Goal: Task Accomplishment & Management: Use online tool/utility

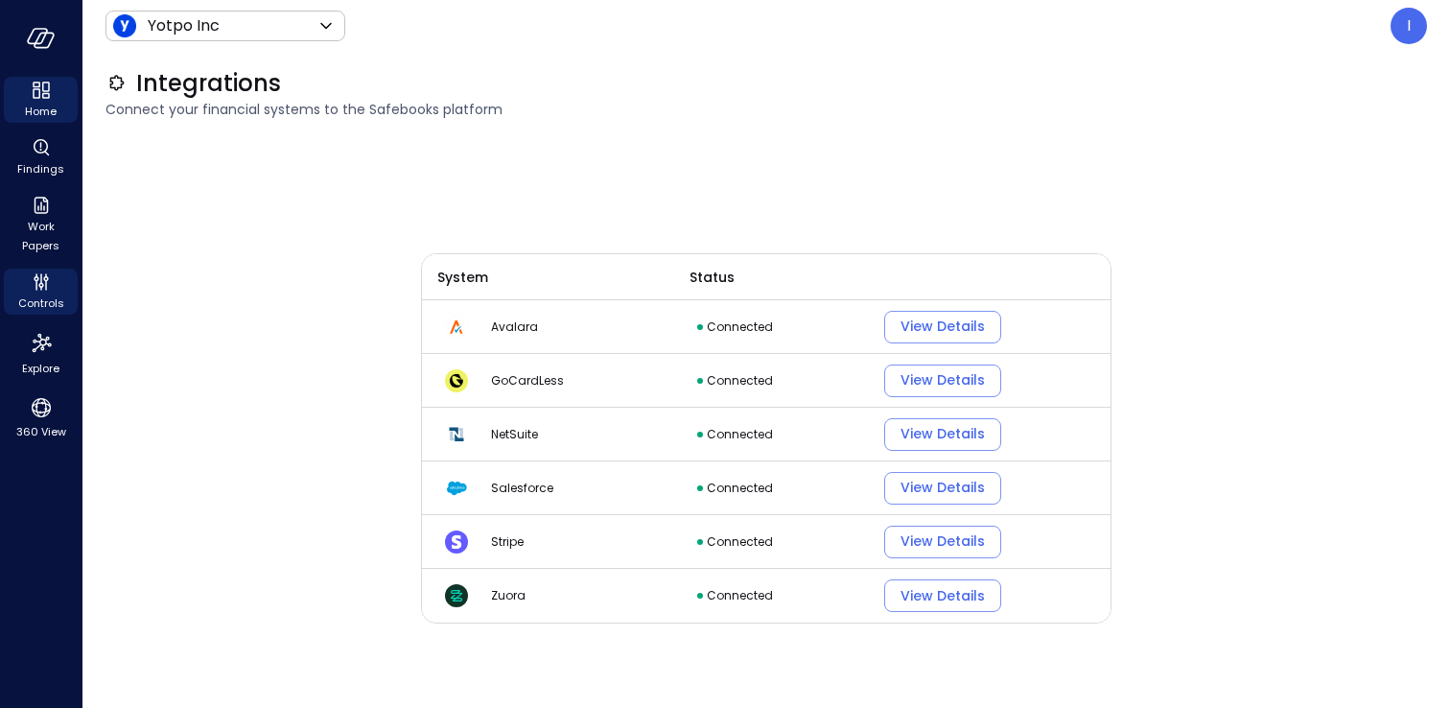
click at [43, 116] on span "Home" at bounding box center [41, 111] width 32 height 19
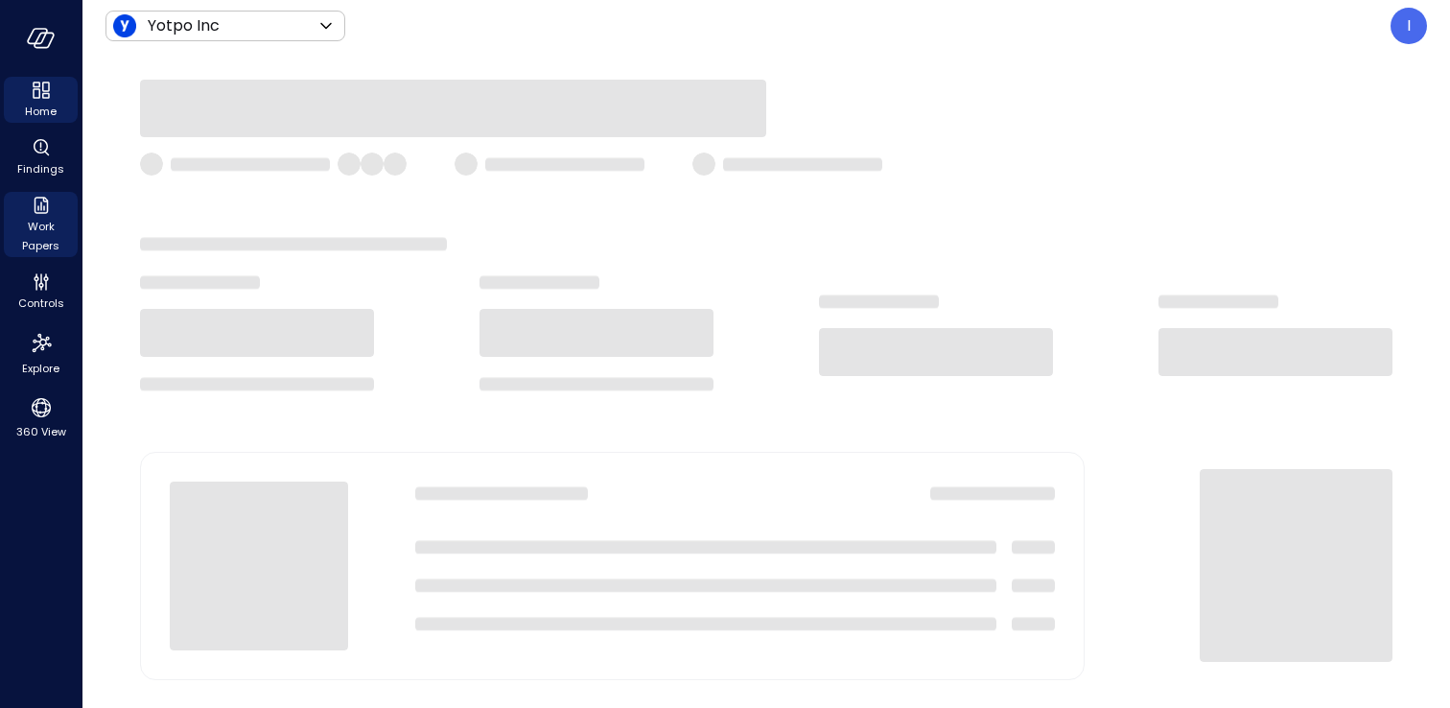
click at [27, 214] on div "Work Papers" at bounding box center [41, 224] width 74 height 65
click at [28, 242] on span "Work Papers" at bounding box center [41, 236] width 58 height 38
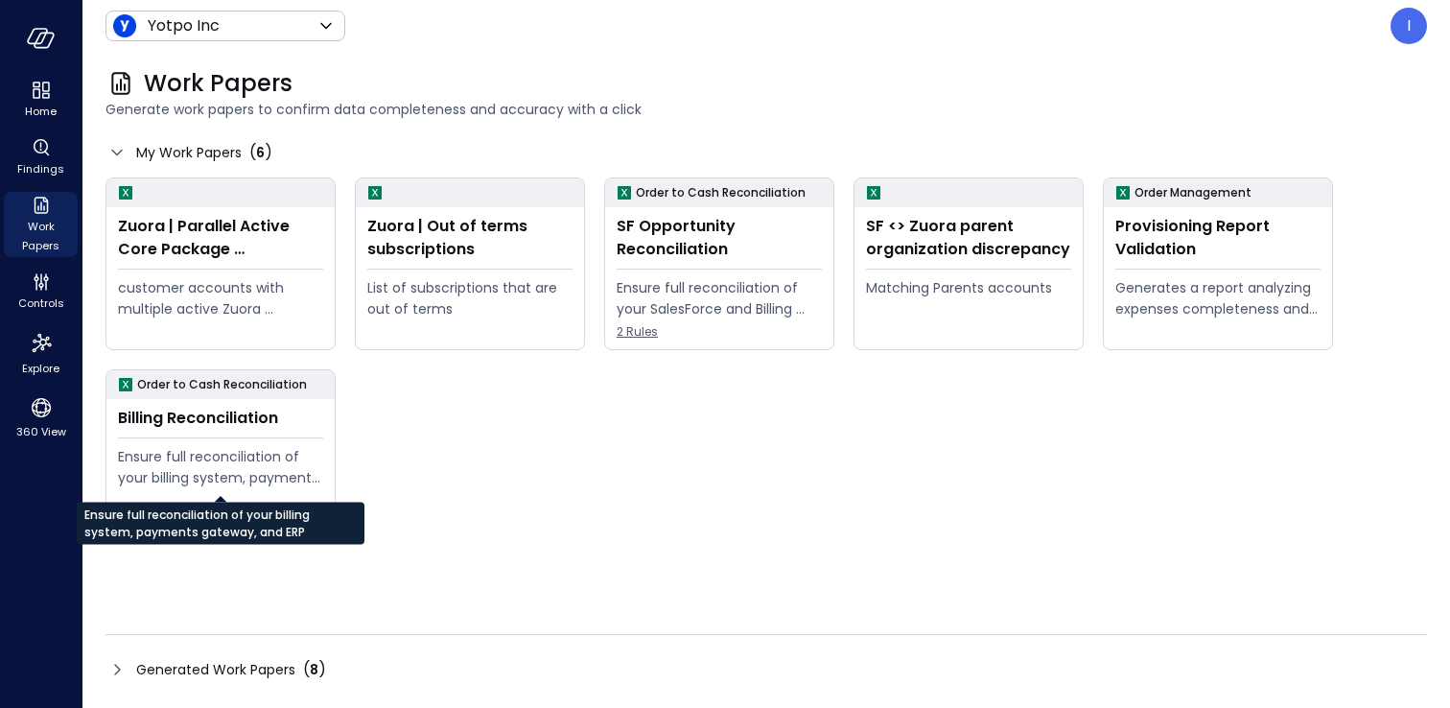
click at [559, 542] on div "Zuora | Parallel Active Core Package Subscriptions customer accounts with multi…" at bounding box center [765, 380] width 1321 height 407
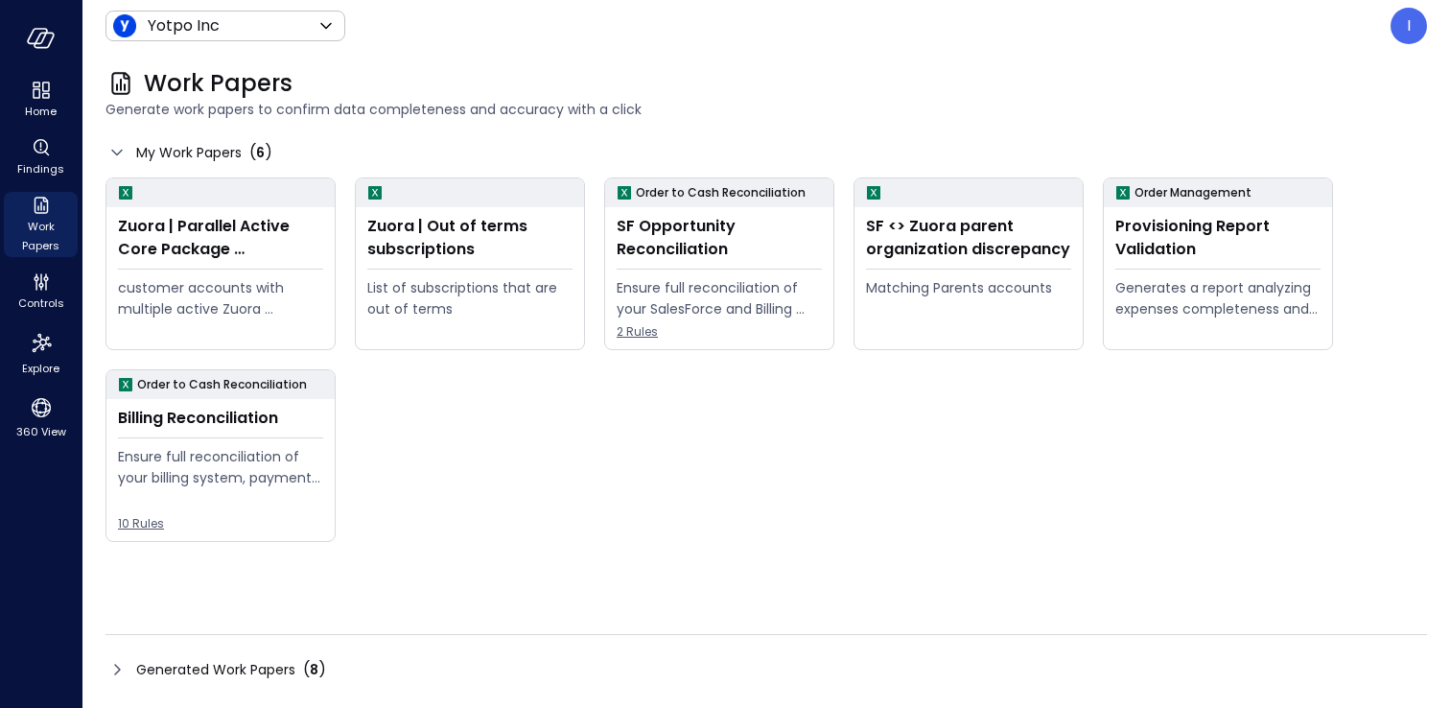
click at [626, 490] on div "Zuora | Parallel Active Core Package Subscriptions customer accounts with multi…" at bounding box center [756, 350] width 1341 height 384
click at [28, 122] on div "Home" at bounding box center [41, 100] width 74 height 46
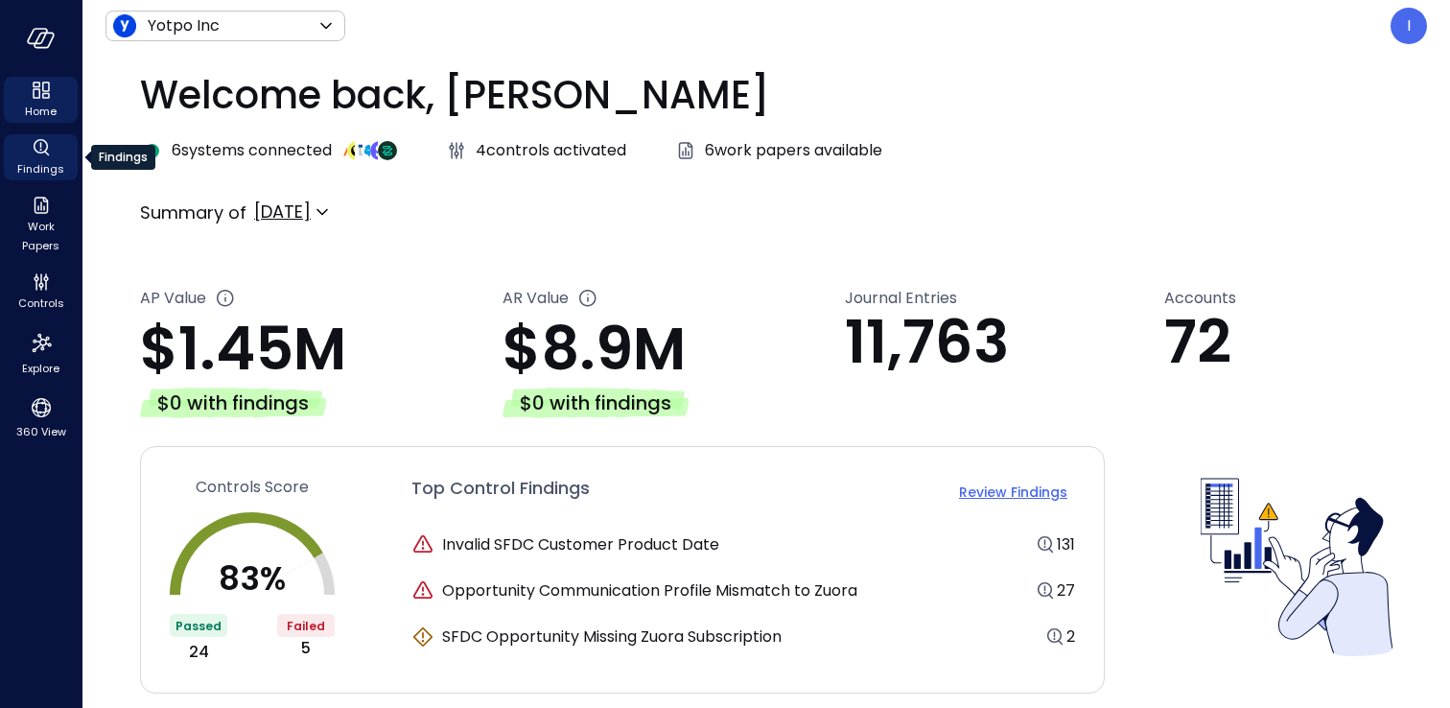
click at [42, 163] on span "Findings" at bounding box center [40, 168] width 47 height 19
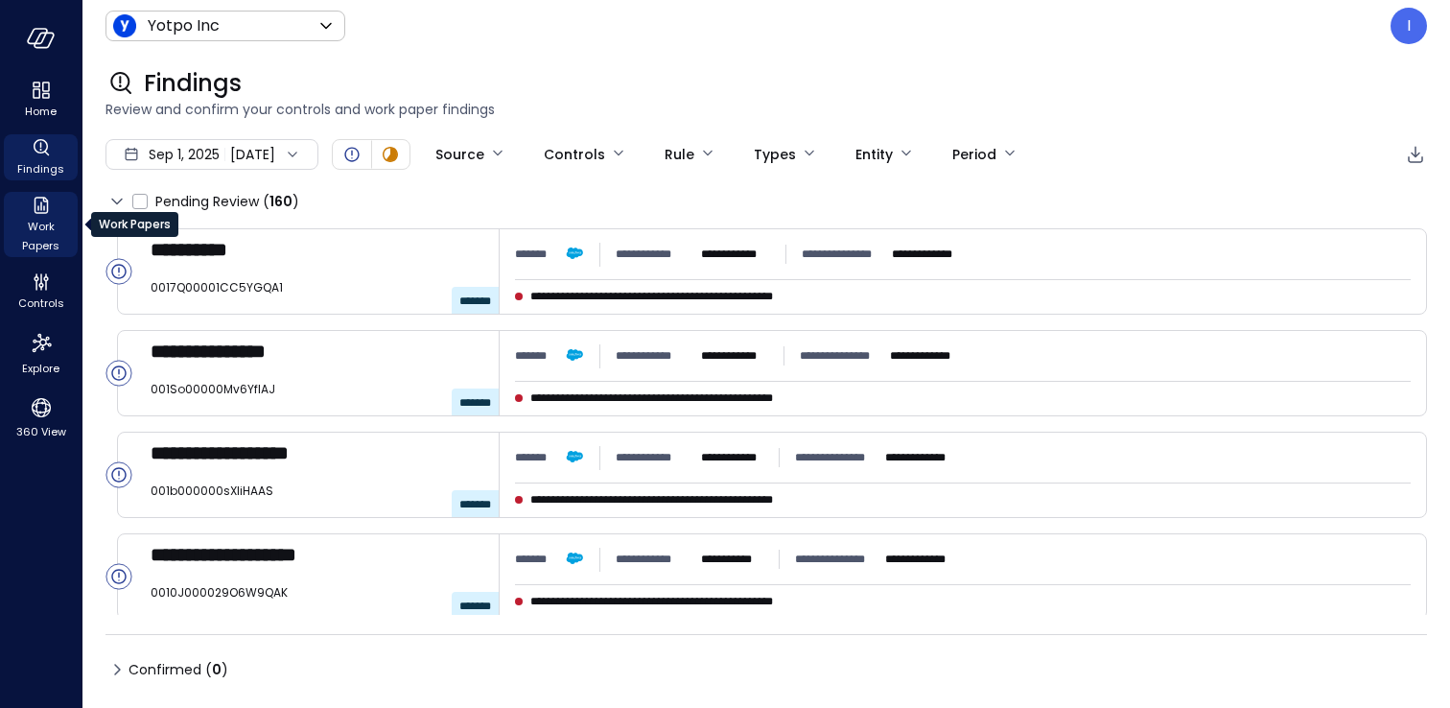
click at [46, 236] on span "Work Papers" at bounding box center [41, 236] width 58 height 38
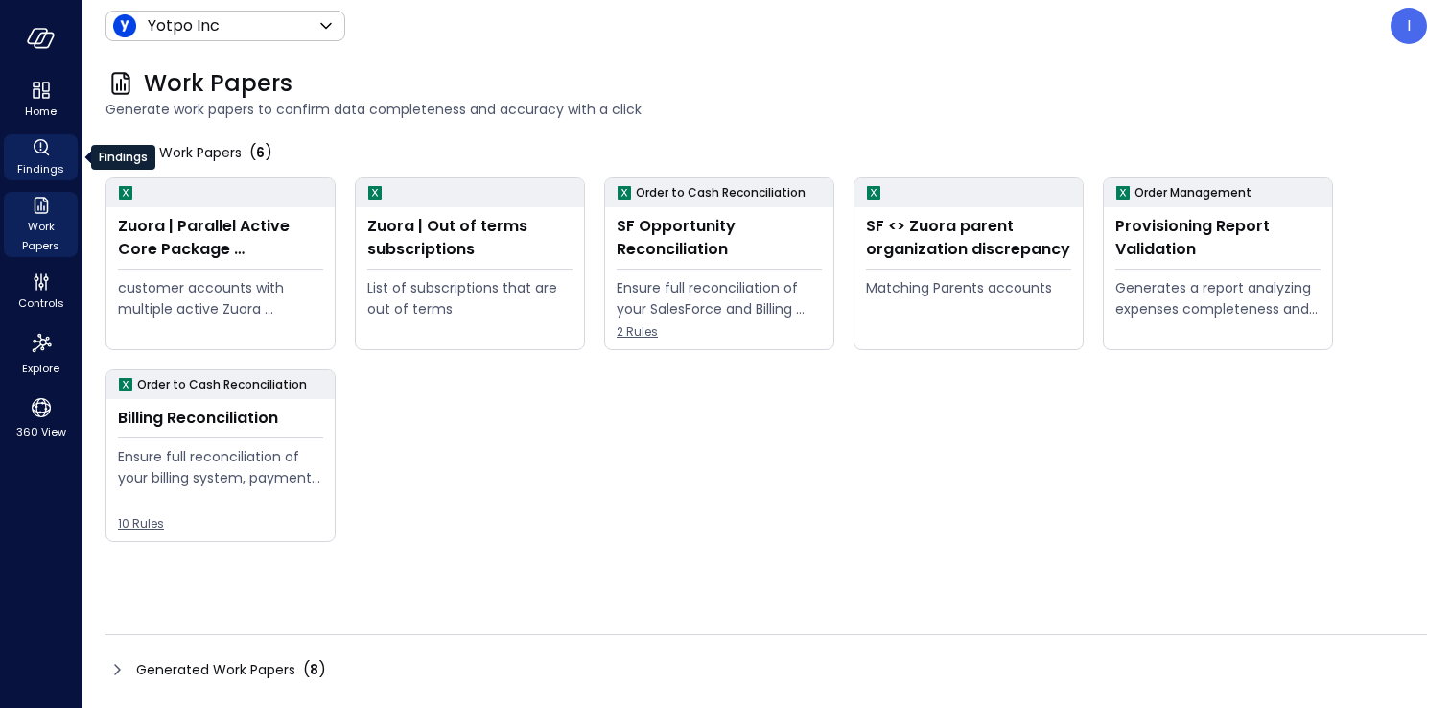
click at [46, 173] on span "Findings" at bounding box center [40, 168] width 47 height 19
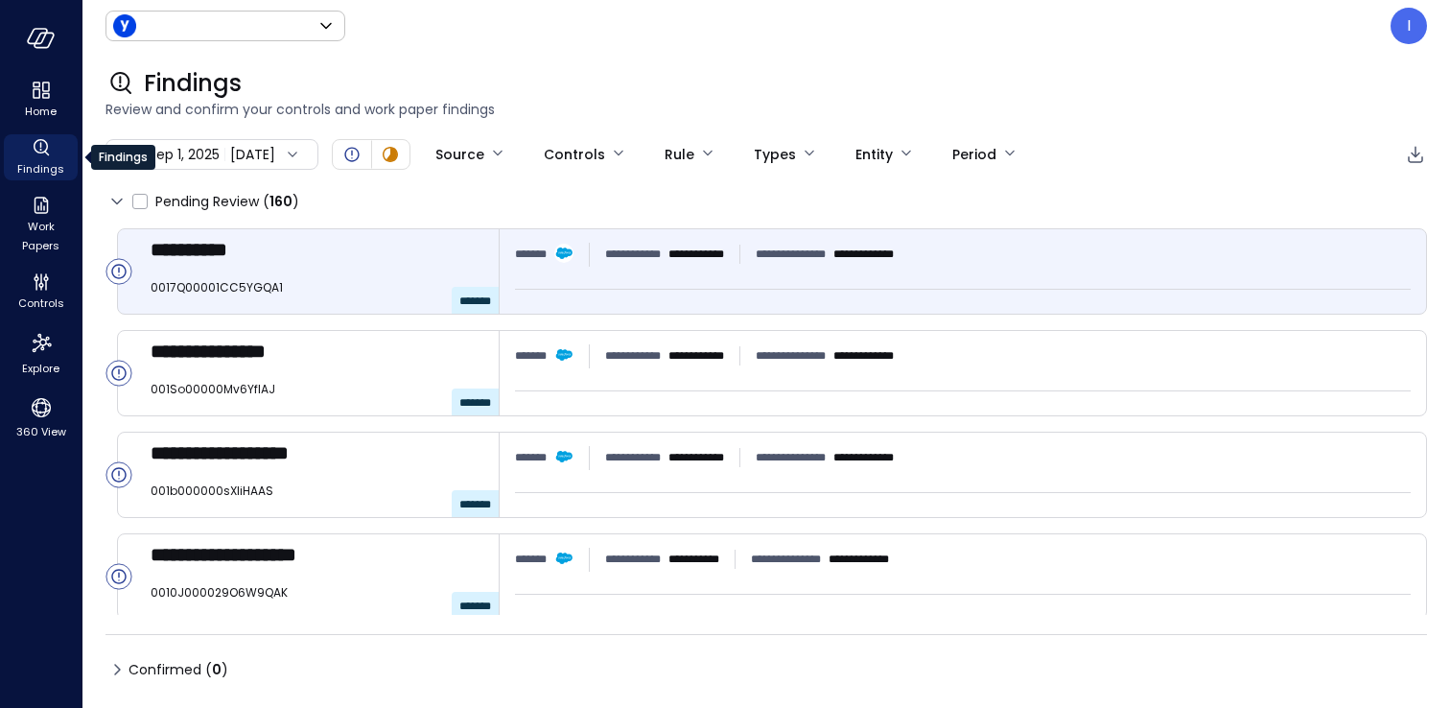
type input "******"
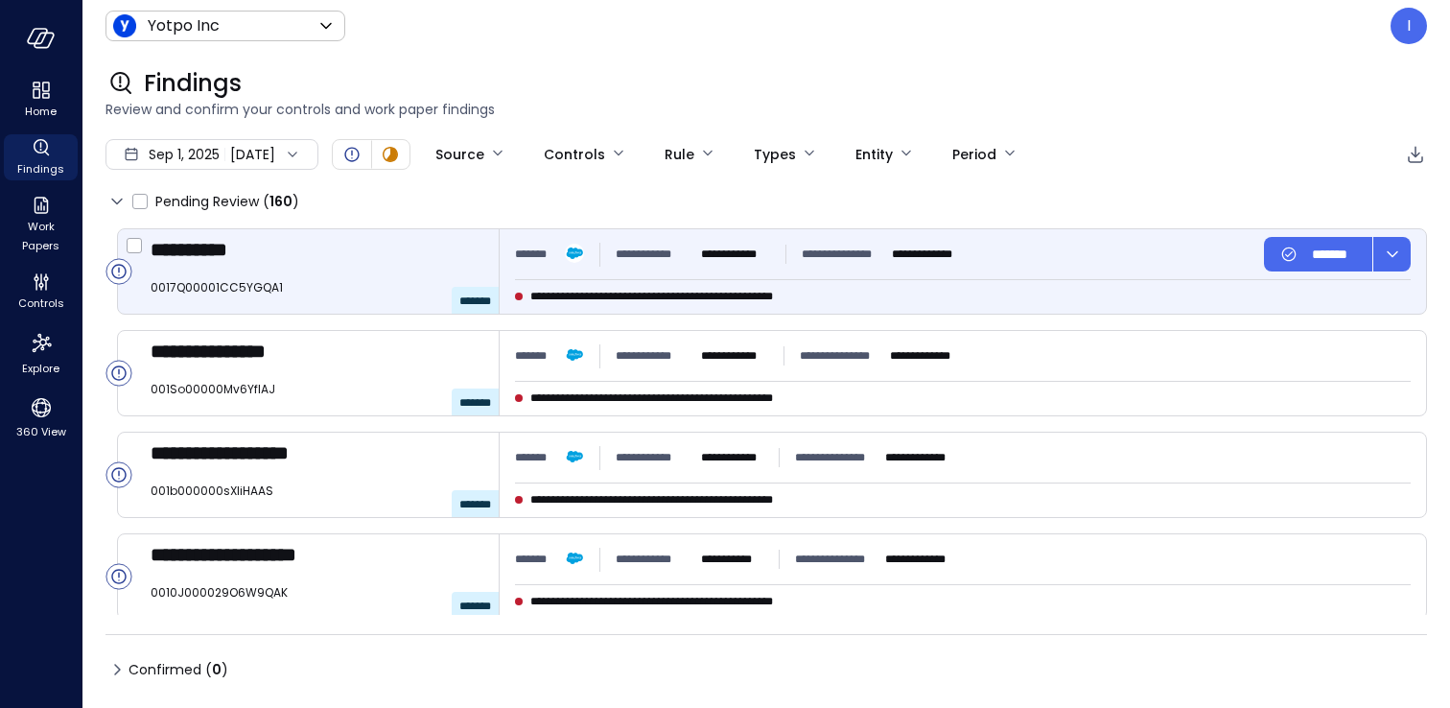
click at [249, 292] on span "0017Q00001CC5YGQA1" at bounding box center [317, 287] width 333 height 19
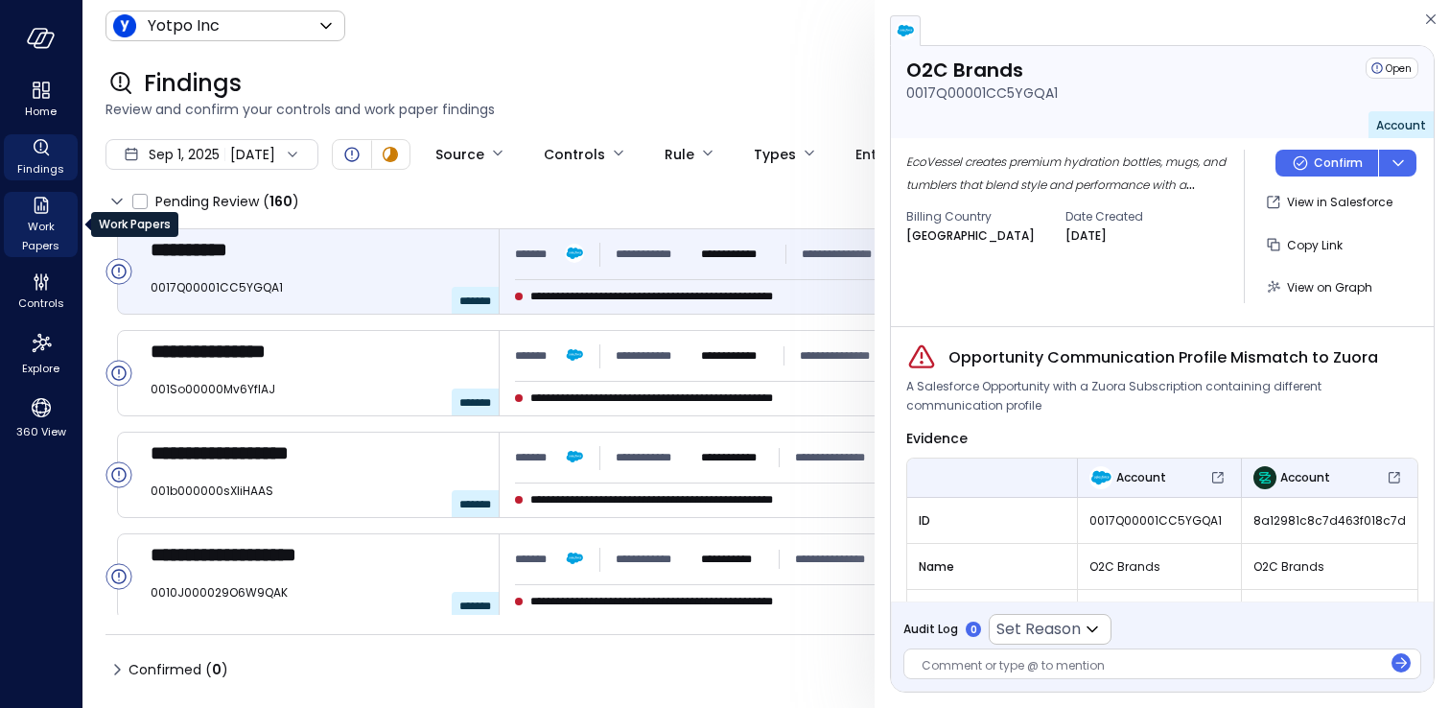
click at [58, 205] on div "Work Papers" at bounding box center [41, 224] width 74 height 65
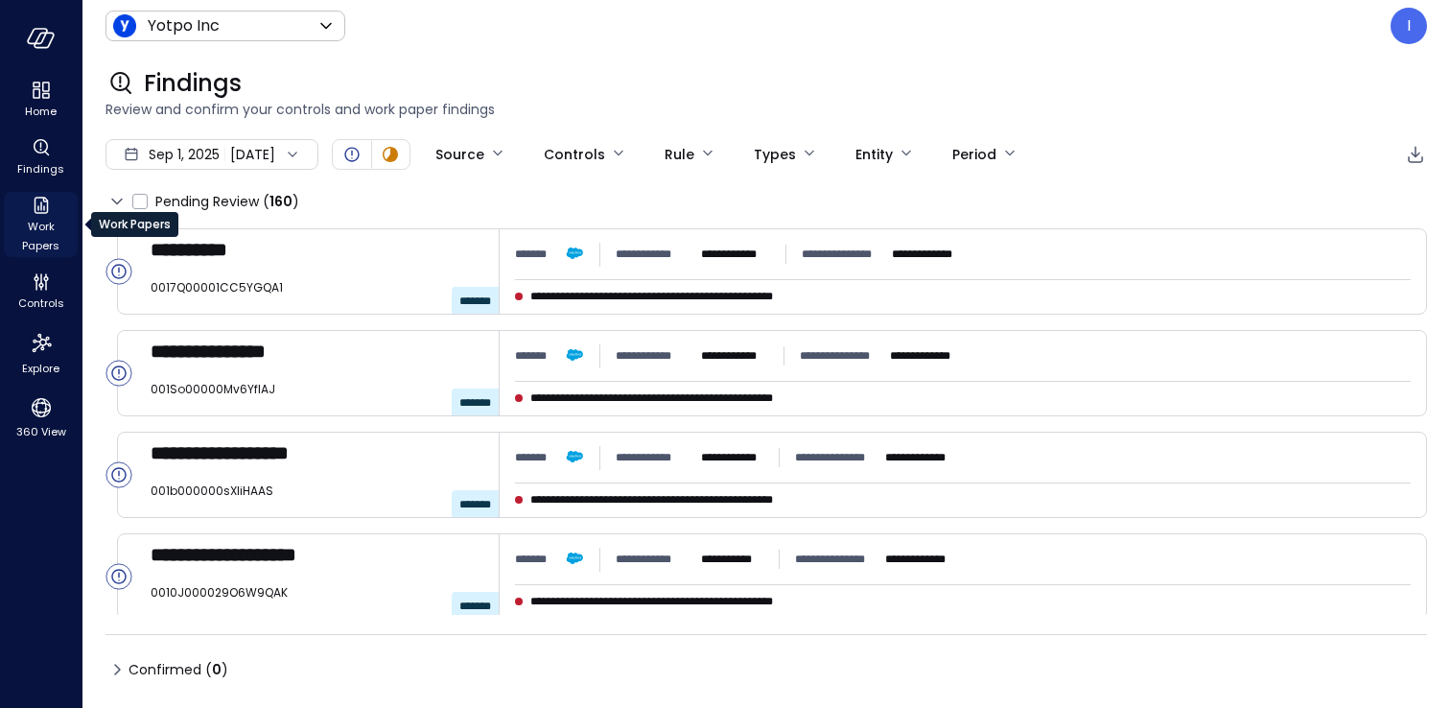
click at [28, 219] on span "Work Papers" at bounding box center [41, 236] width 58 height 38
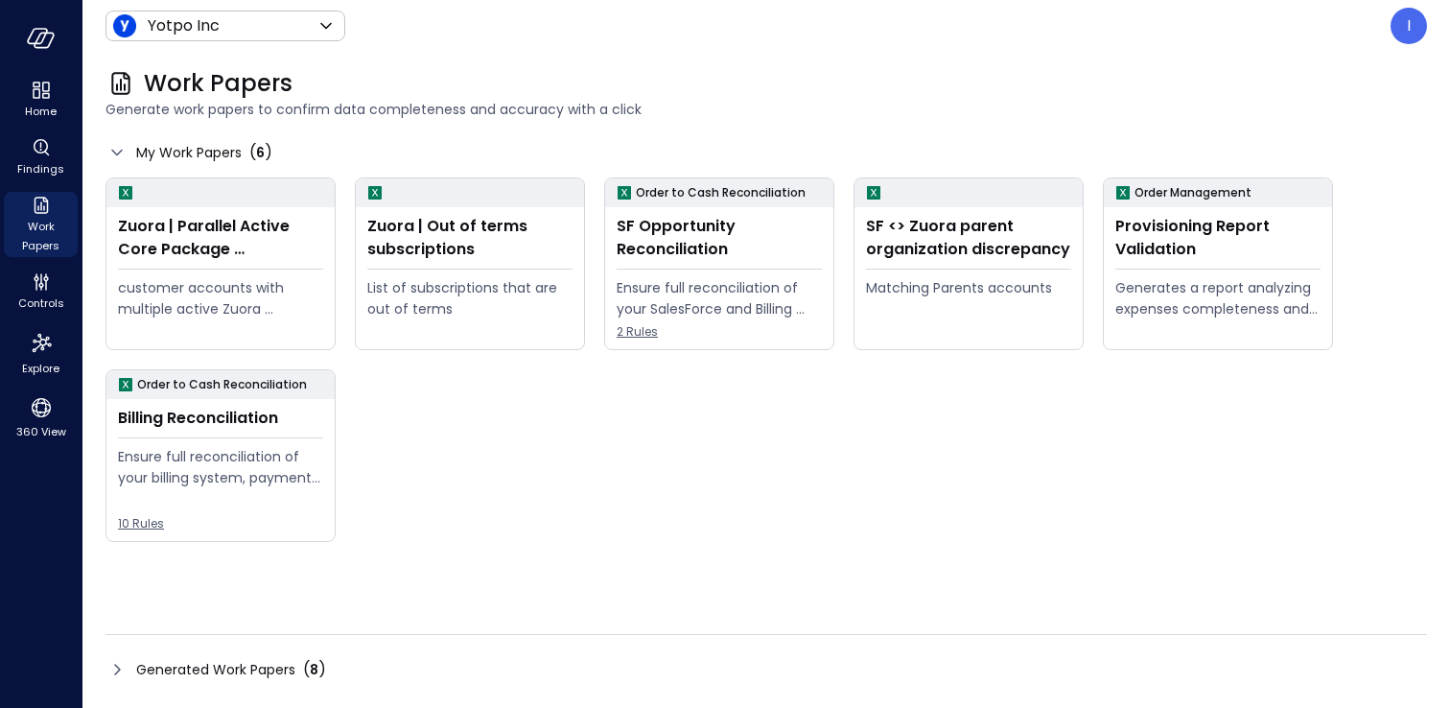
click at [592, 471] on div "Zuora | Parallel Active Core Package Subscriptions customer accounts with multi…" at bounding box center [756, 350] width 1341 height 384
click at [1162, 267] on div "Provisioning Report Validation Generates a report analyzing expenses completene…" at bounding box center [1218, 278] width 228 height 142
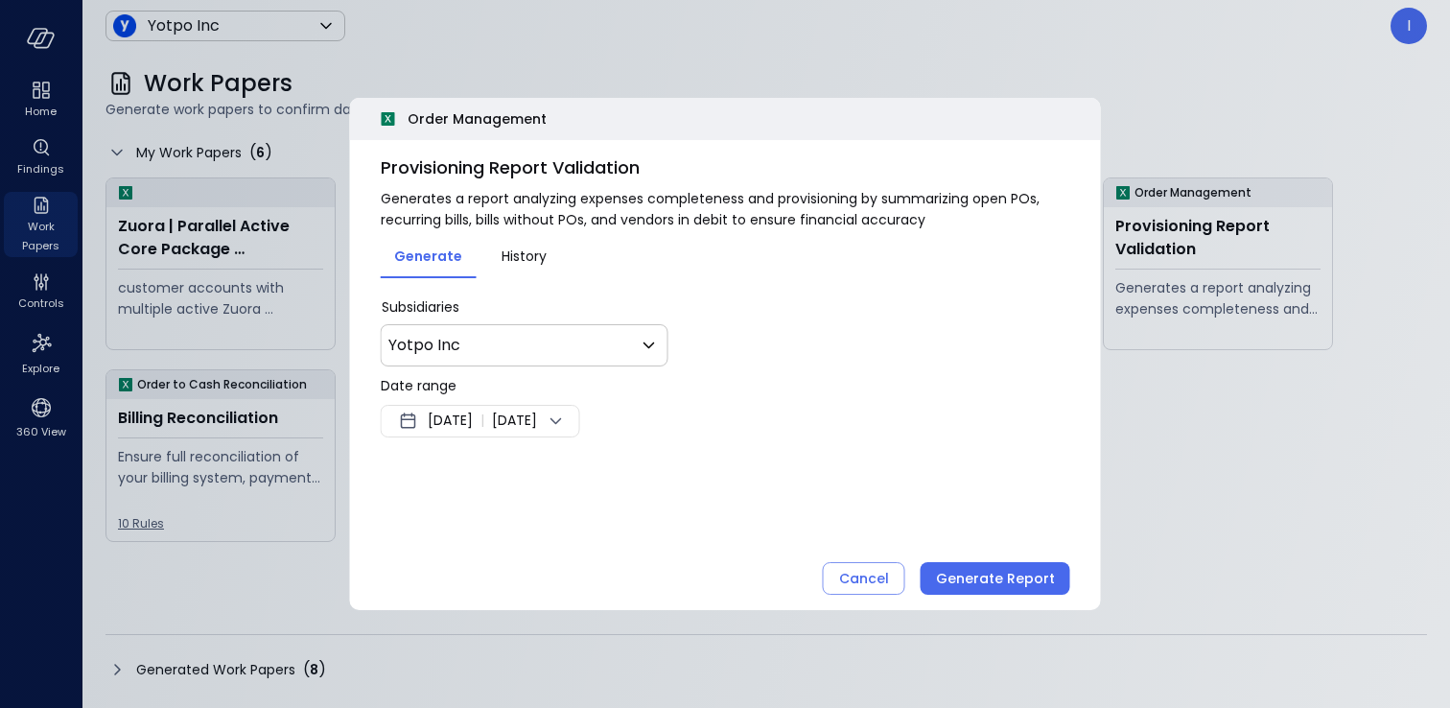
click at [473, 429] on span "[DATE]" at bounding box center [450, 420] width 45 height 23
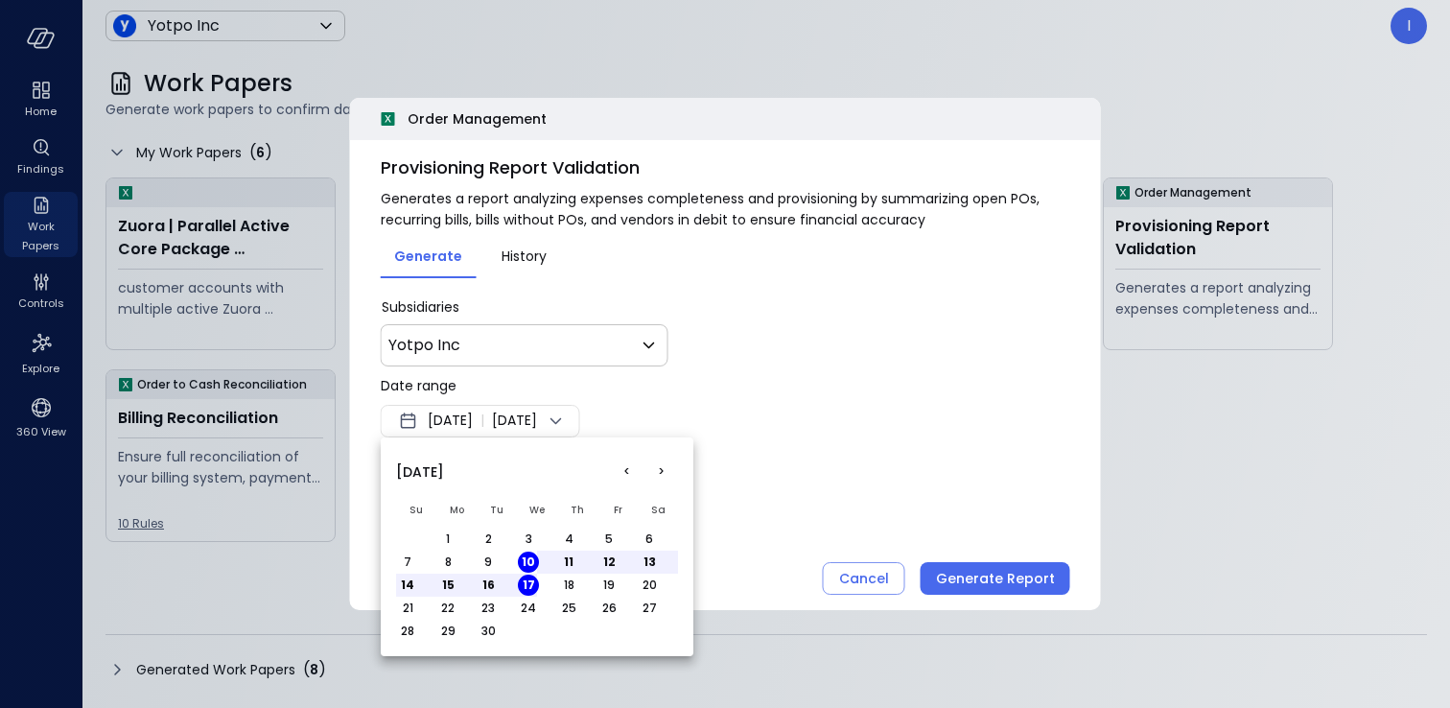
click at [633, 468] on button "<" at bounding box center [626, 472] width 35 height 35
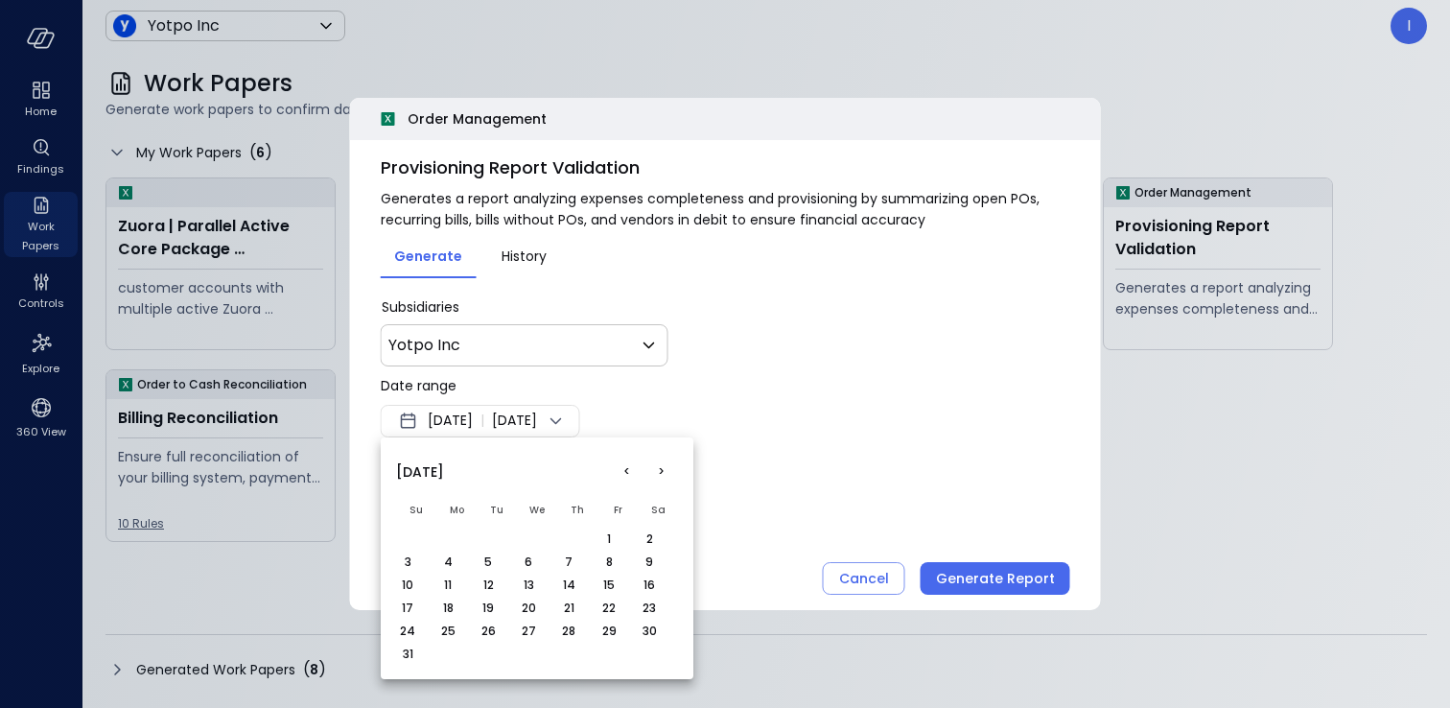
click at [633, 468] on button "<" at bounding box center [626, 472] width 35 height 35
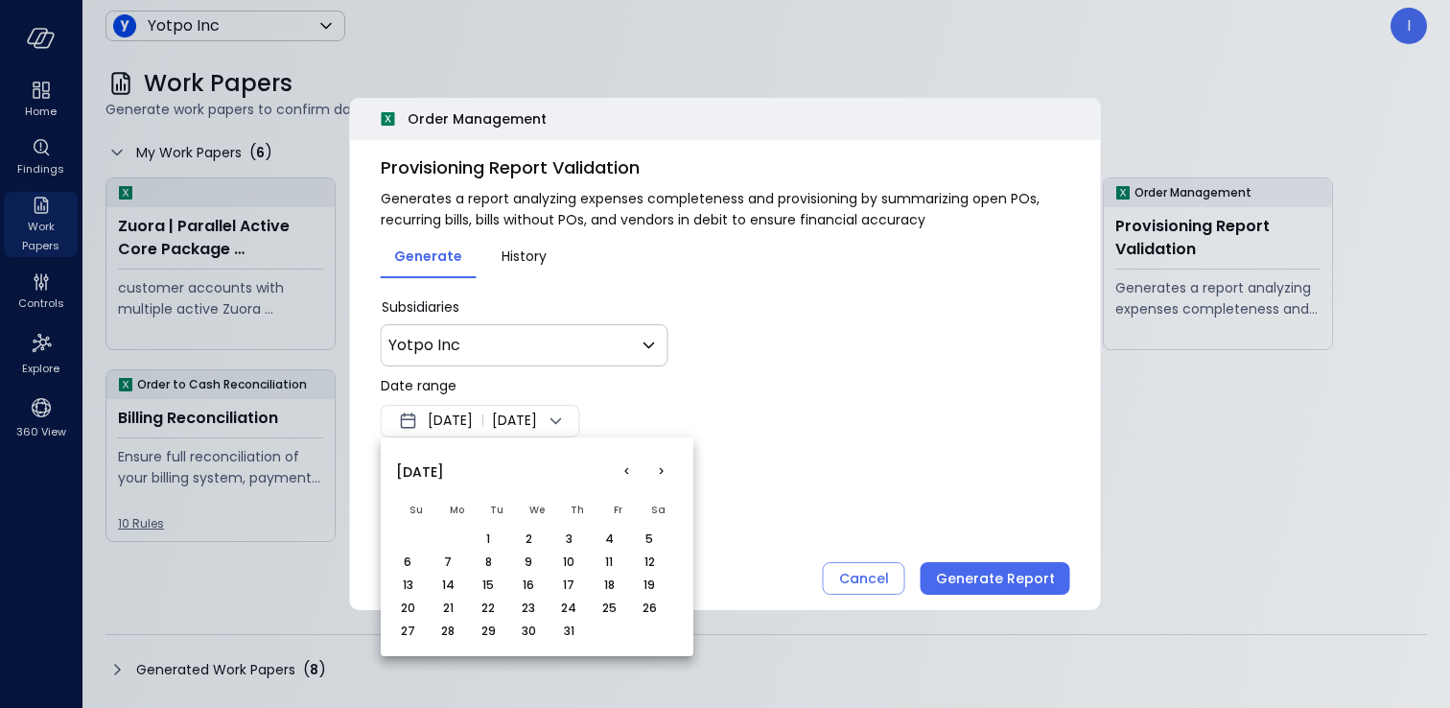
click at [633, 468] on button "<" at bounding box center [626, 472] width 35 height 35
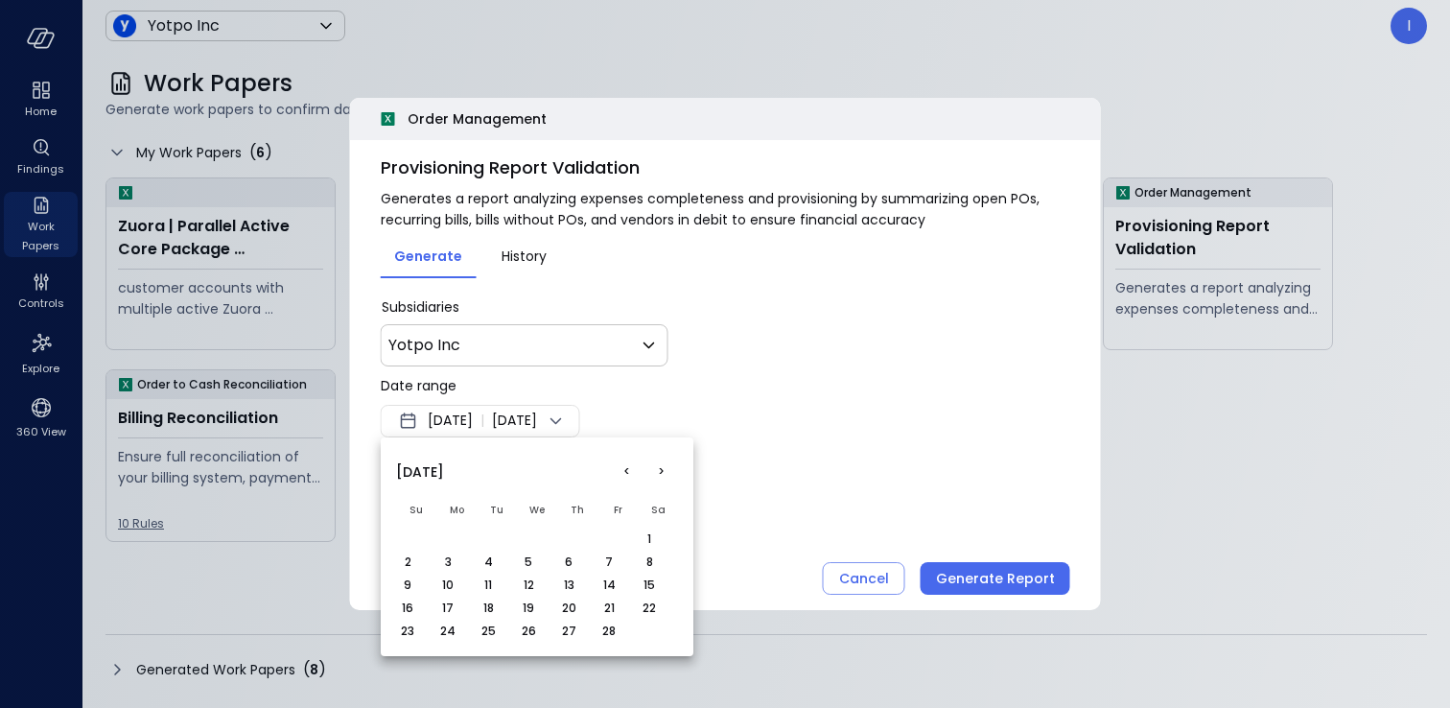
click at [633, 468] on button "<" at bounding box center [626, 472] width 35 height 35
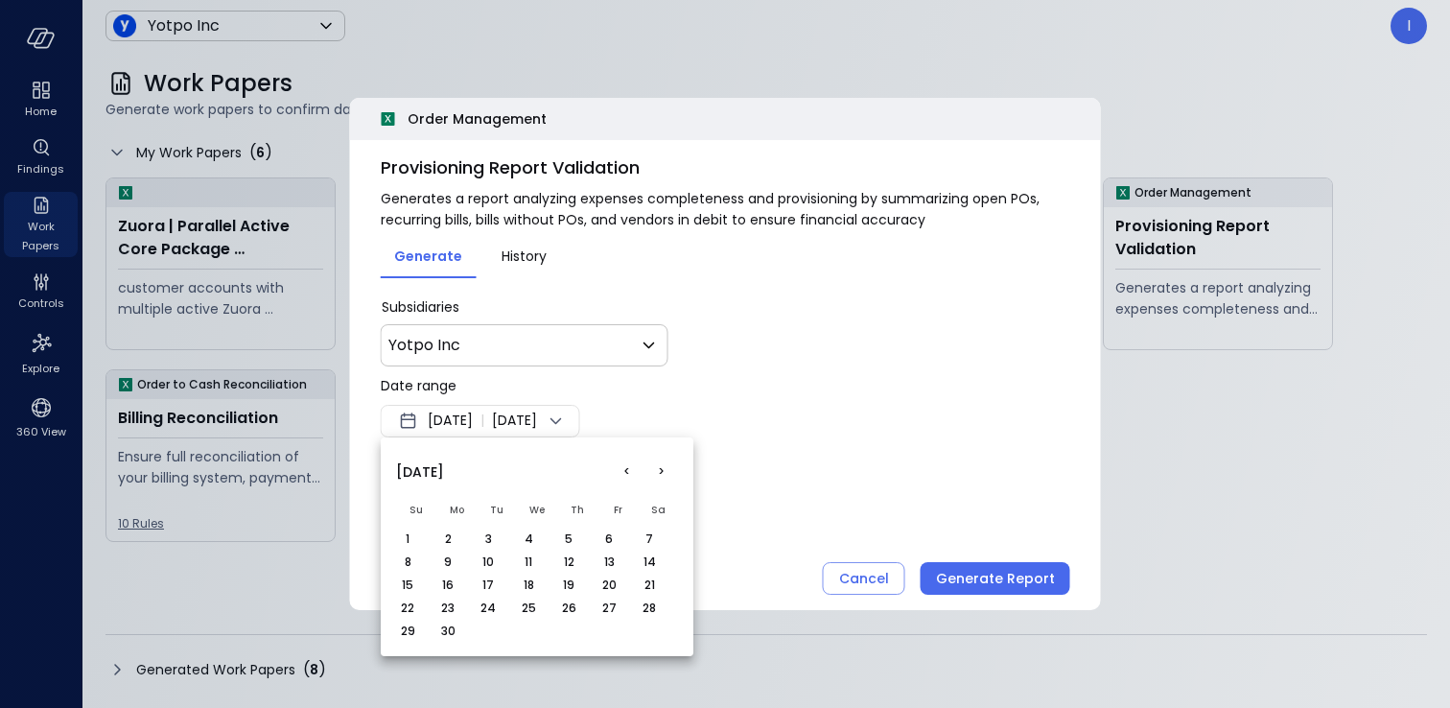
click at [419, 542] on td "1" at bounding box center [416, 538] width 40 height 23
click at [410, 545] on button "1" at bounding box center [407, 538] width 21 height 21
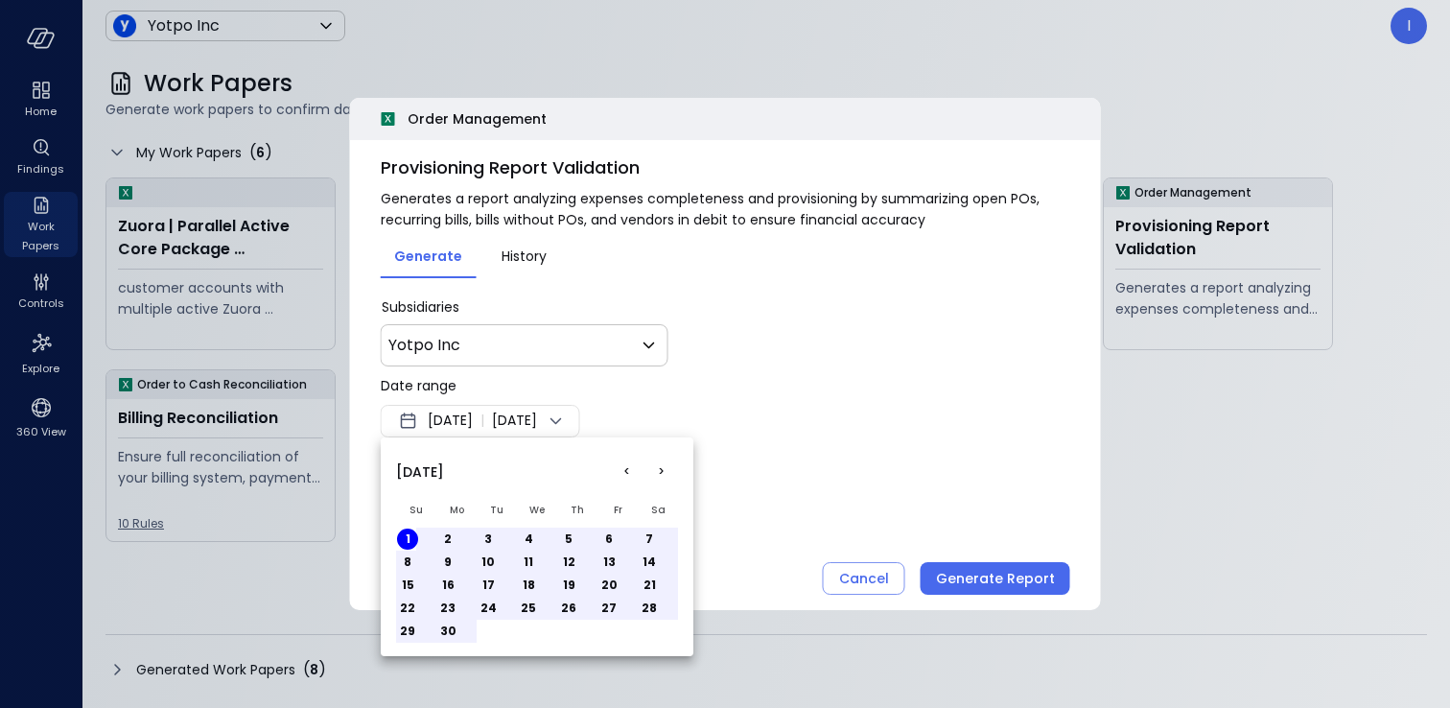
click at [812, 436] on div at bounding box center [725, 354] width 1450 height 708
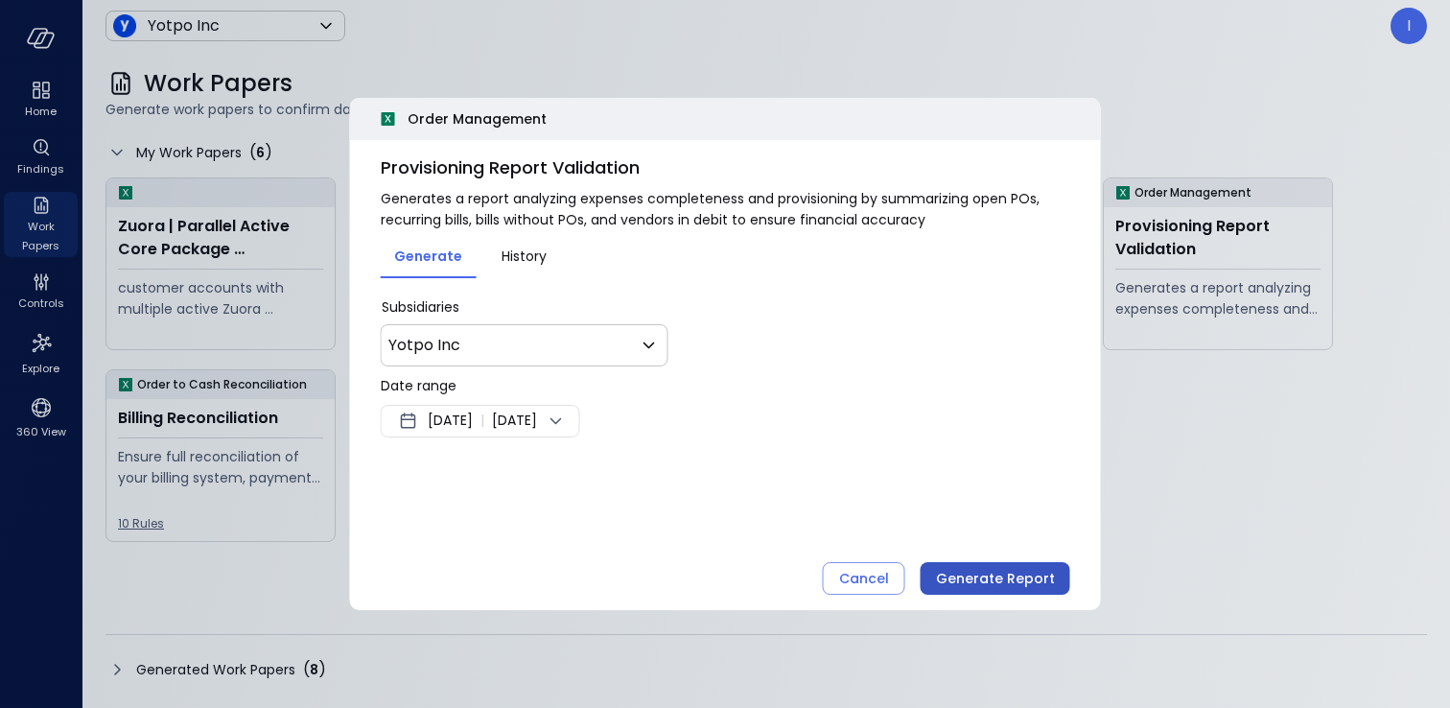
click at [988, 582] on div "Generate Report" at bounding box center [995, 579] width 119 height 24
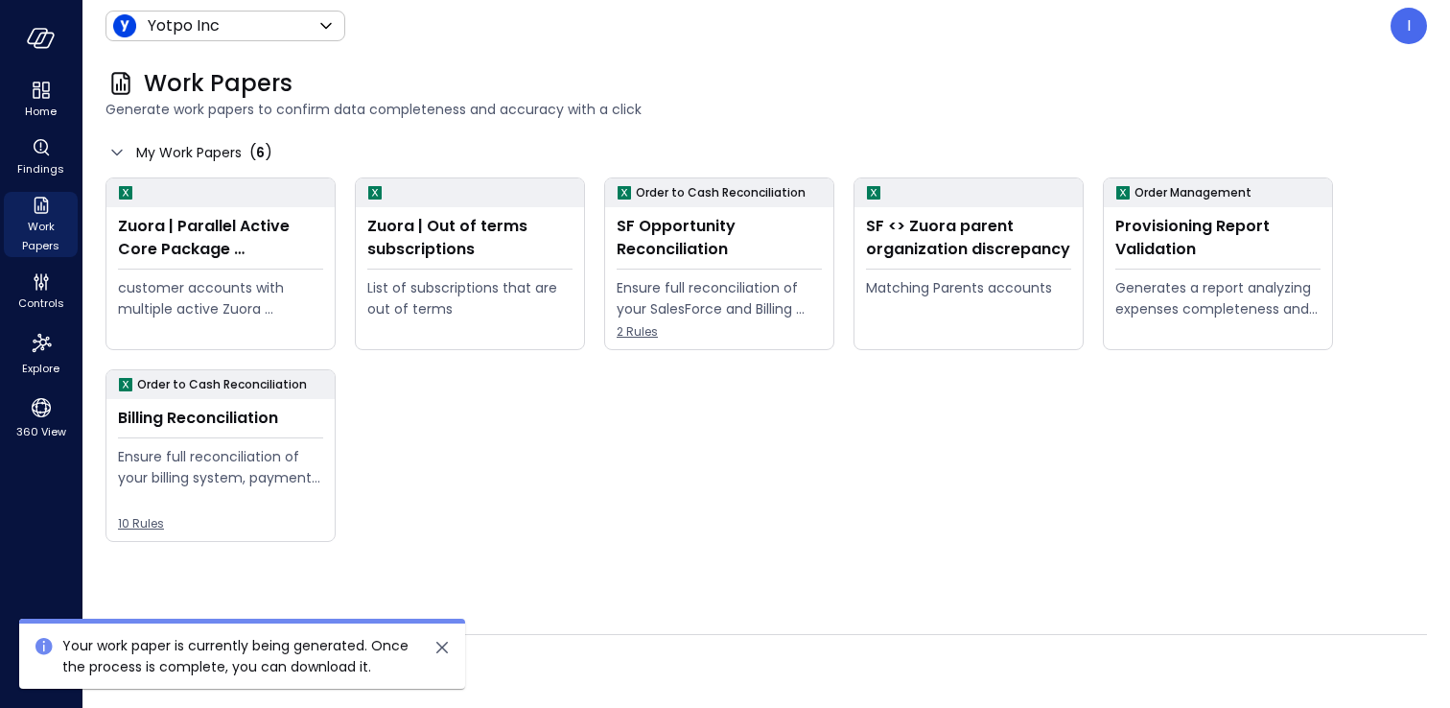
click at [448, 649] on icon "close" at bounding box center [442, 647] width 23 height 23
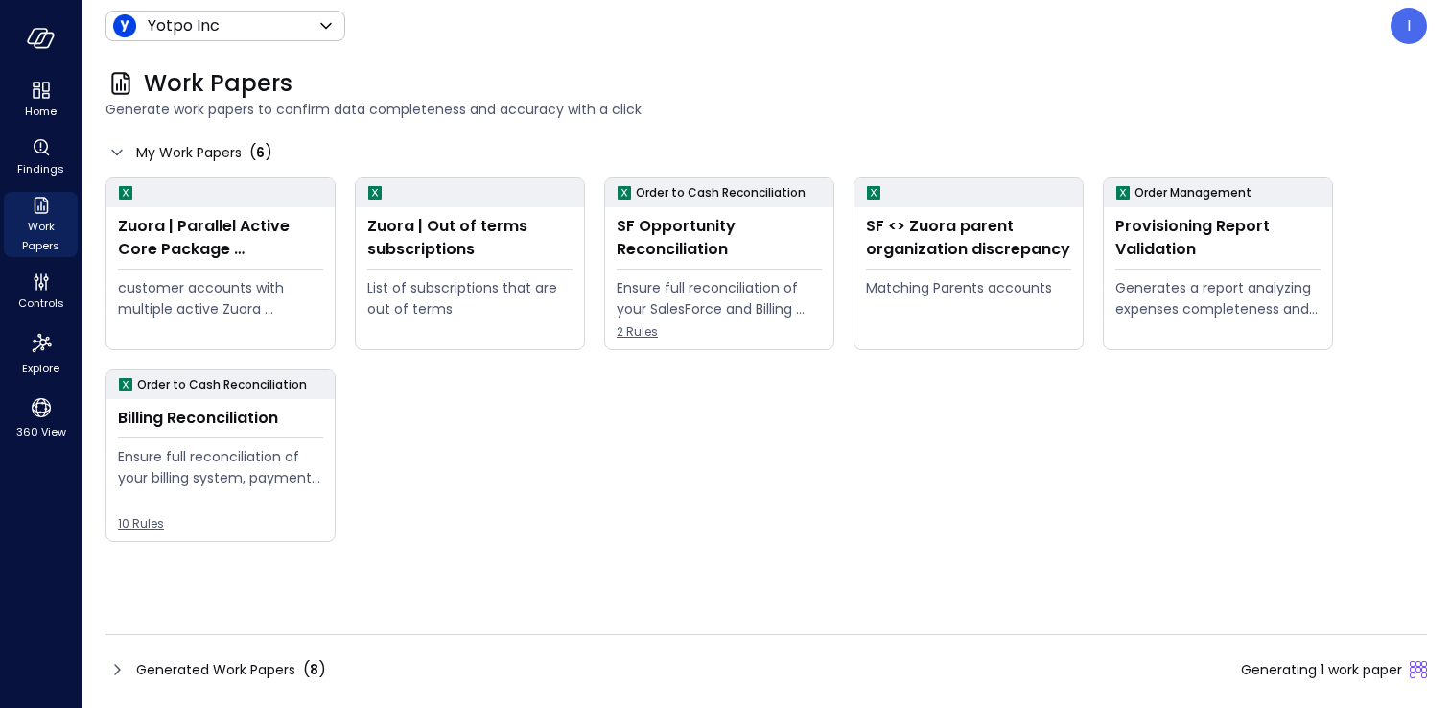
click at [160, 665] on span "Generated Work Papers" at bounding box center [215, 669] width 159 height 21
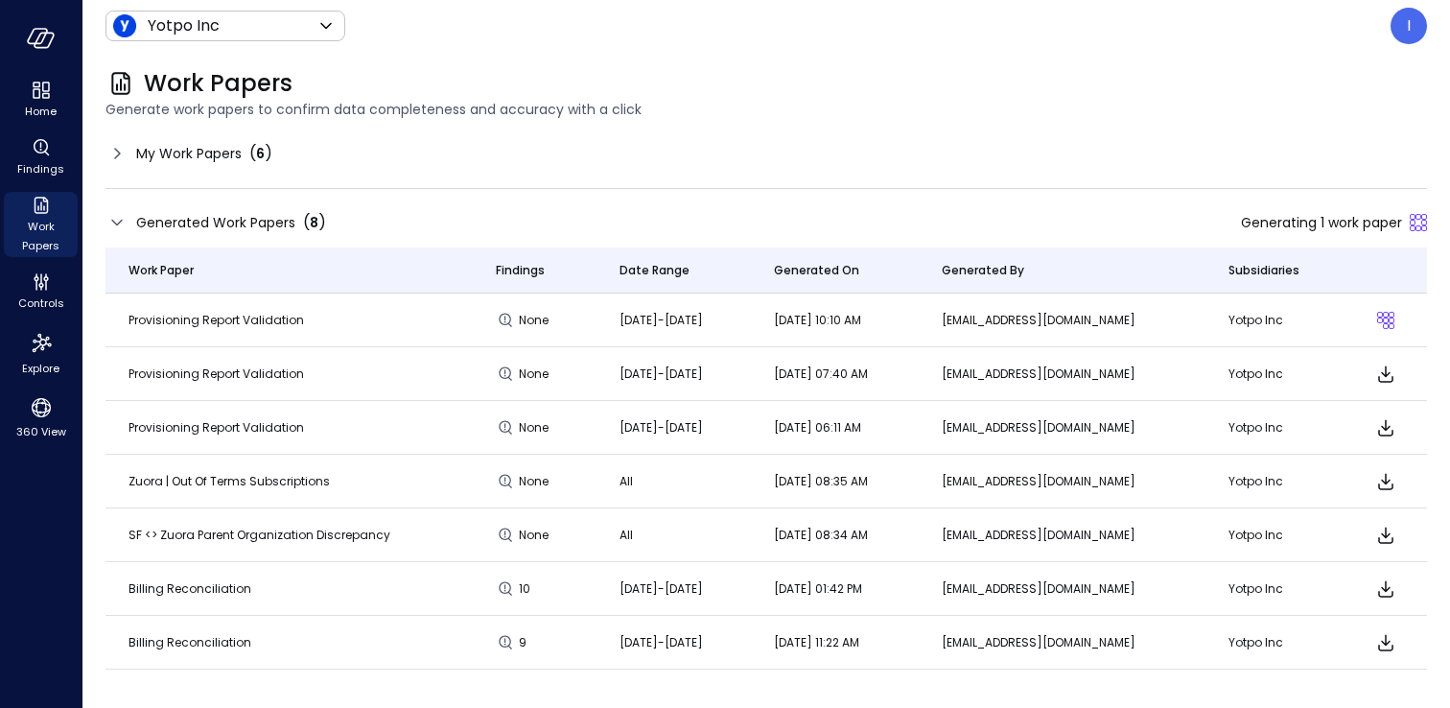
drag, startPoint x: 789, startPoint y: 324, endPoint x: 940, endPoint y: 326, distance: 150.6
click at [919, 326] on td "[DATE] 10:10 AM" at bounding box center [835, 320] width 168 height 54
click at [1377, 382] on icon "Download" at bounding box center [1385, 373] width 23 height 23
click at [1380, 368] on icon "Download" at bounding box center [1385, 373] width 23 height 23
